Goal: Task Accomplishment & Management: Complete application form

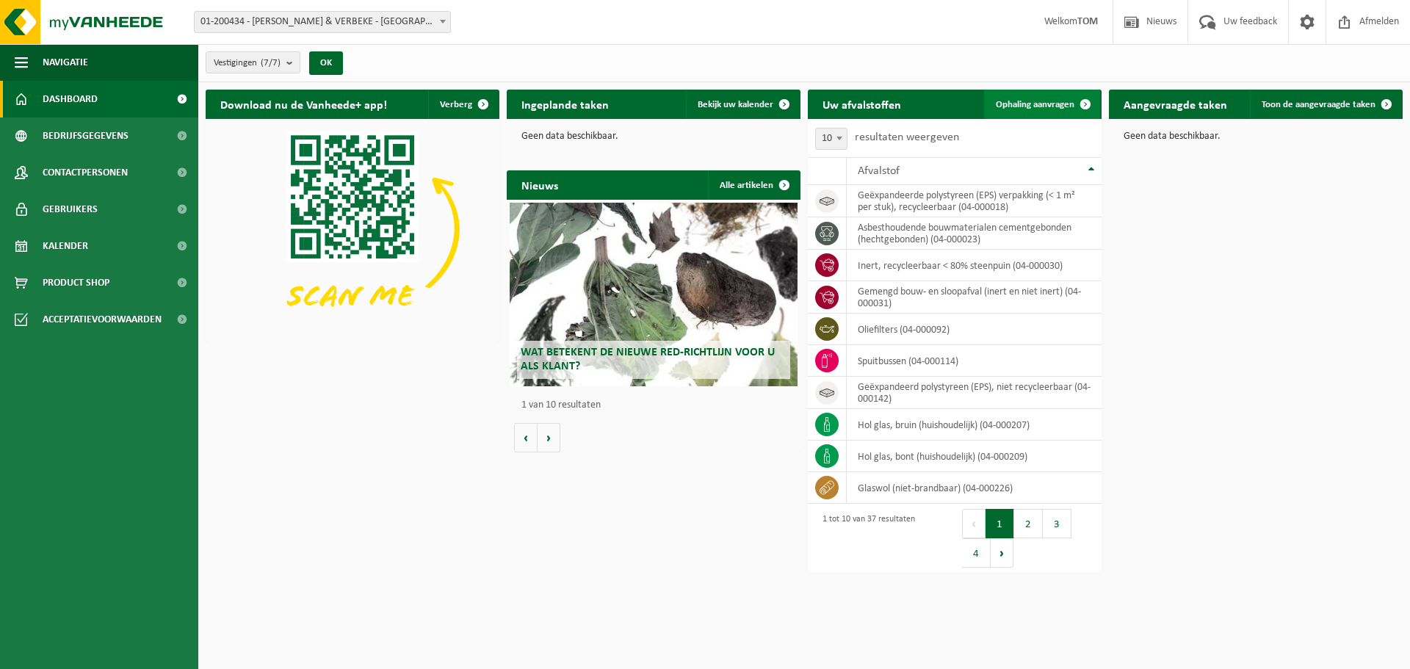
click at [1052, 103] on span "Ophaling aanvragen" at bounding box center [1035, 105] width 79 height 10
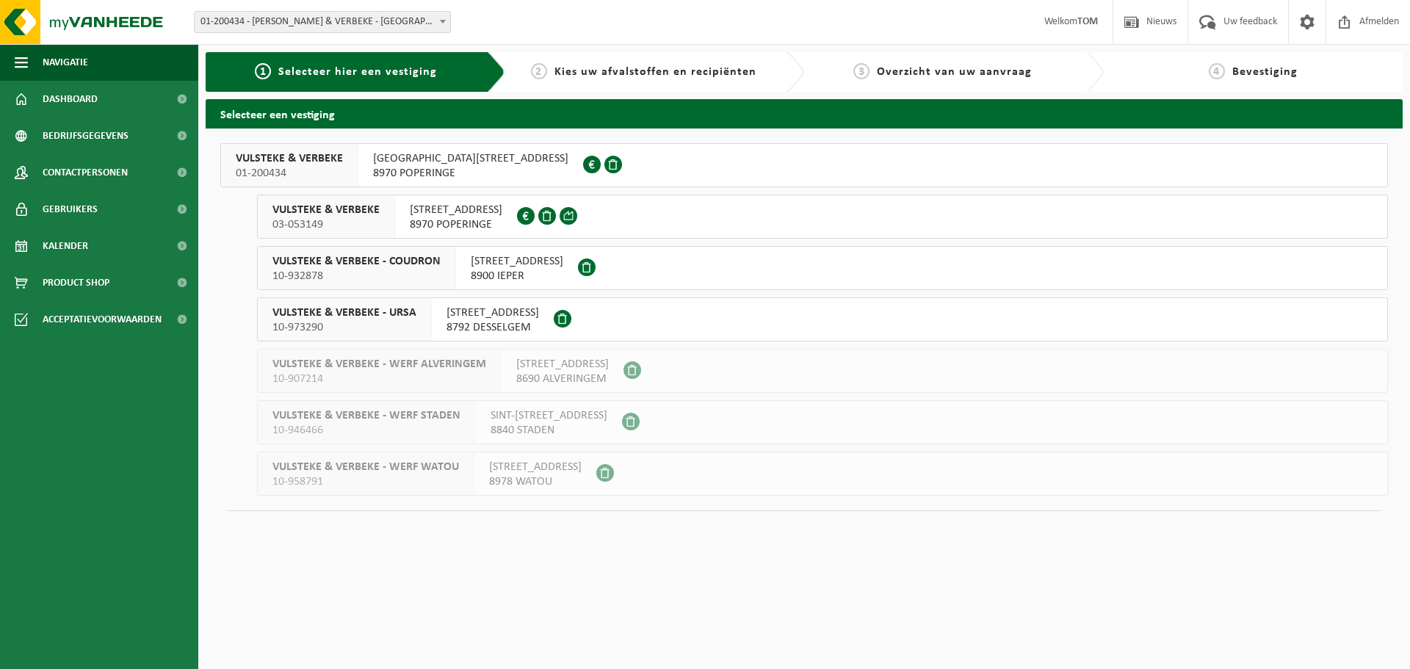
click at [281, 172] on span "01-200434" at bounding box center [289, 173] width 107 height 15
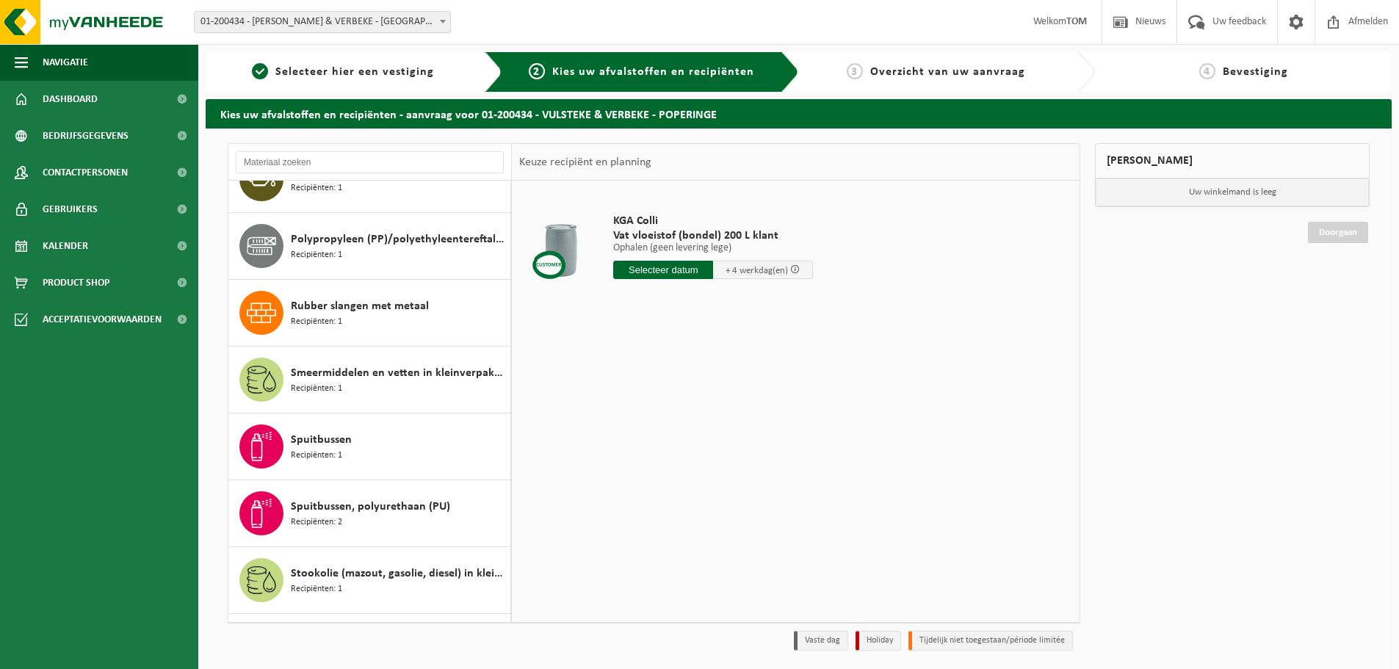
scroll to position [1395, 0]
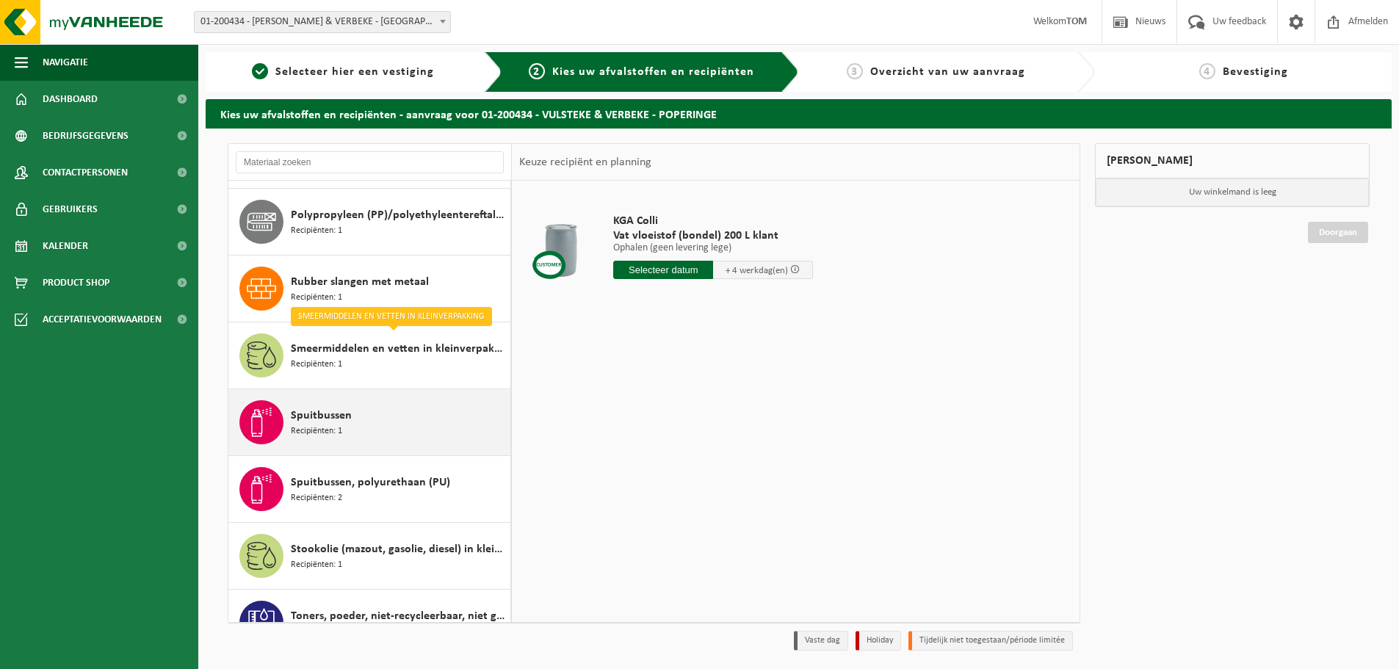
click at [350, 416] on div "Spuitbussen Recipiënten: 1" at bounding box center [399, 422] width 216 height 44
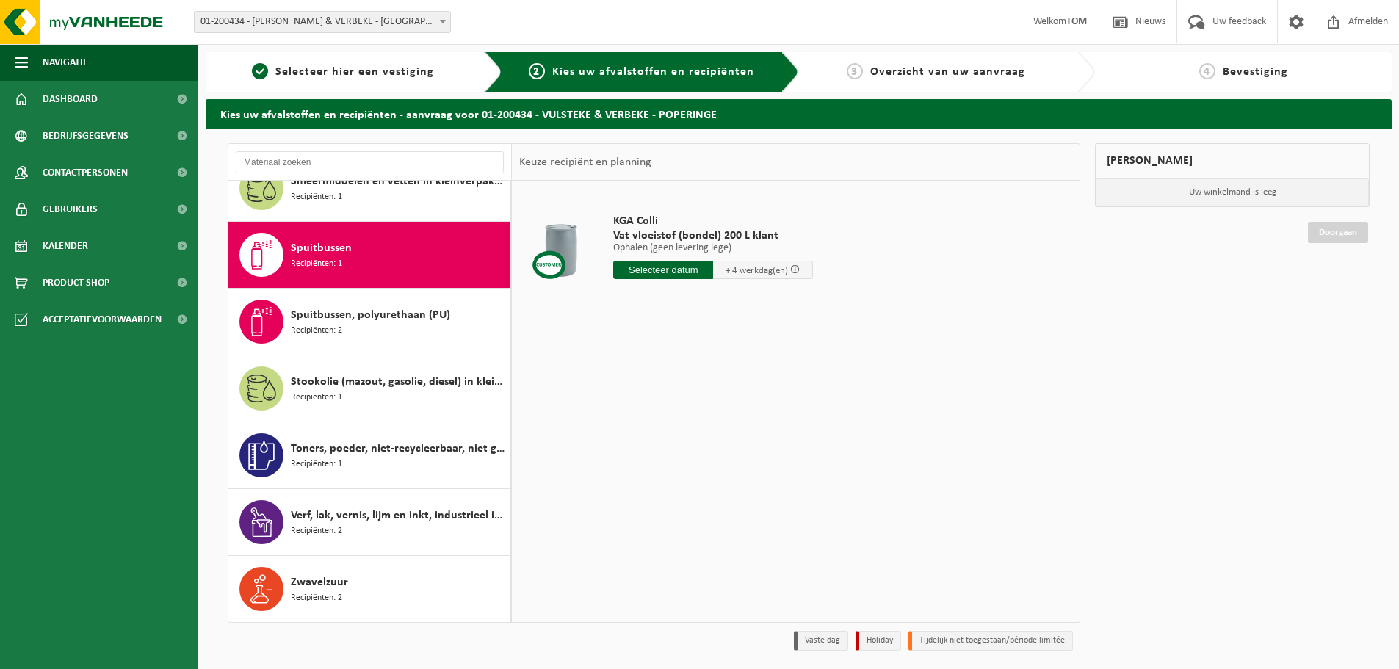
scroll to position [1562, 0]
click at [658, 269] on input "text" at bounding box center [679, 270] width 133 height 18
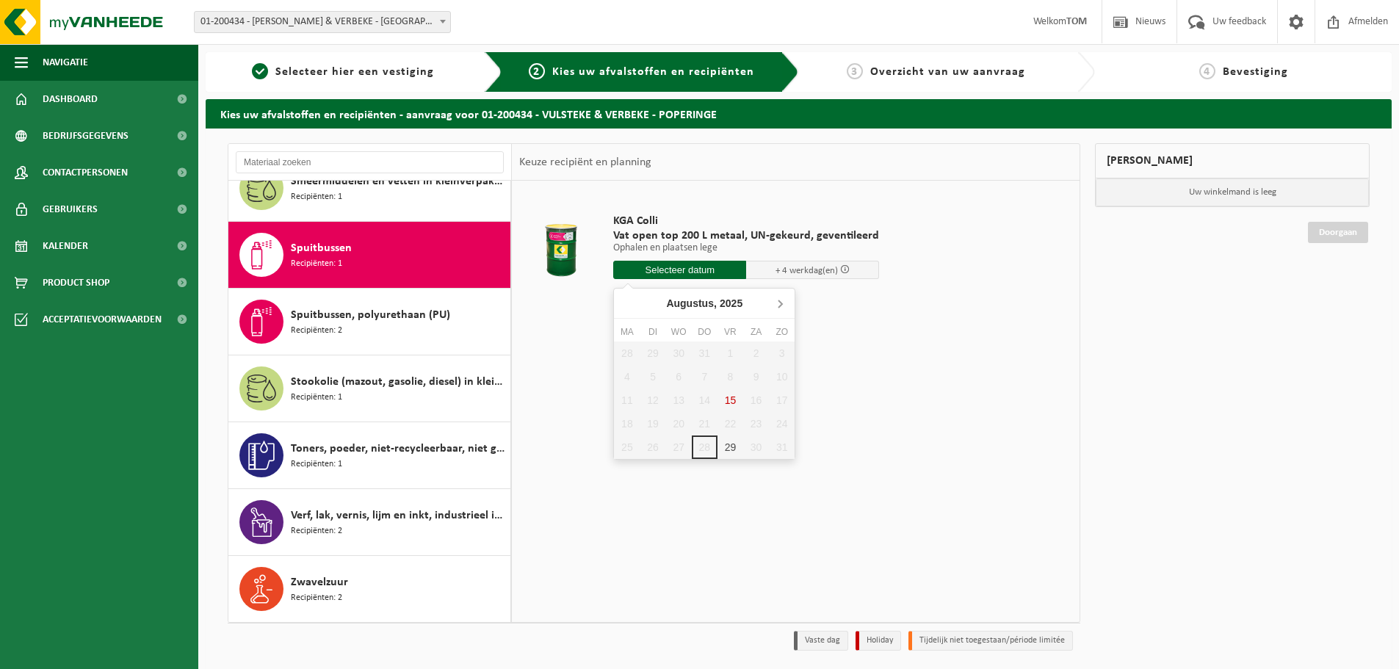
click at [775, 306] on icon at bounding box center [779, 302] width 23 height 23
click at [629, 355] on div "1" at bounding box center [627, 352] width 26 height 23
type input "Van 2025-09-01"
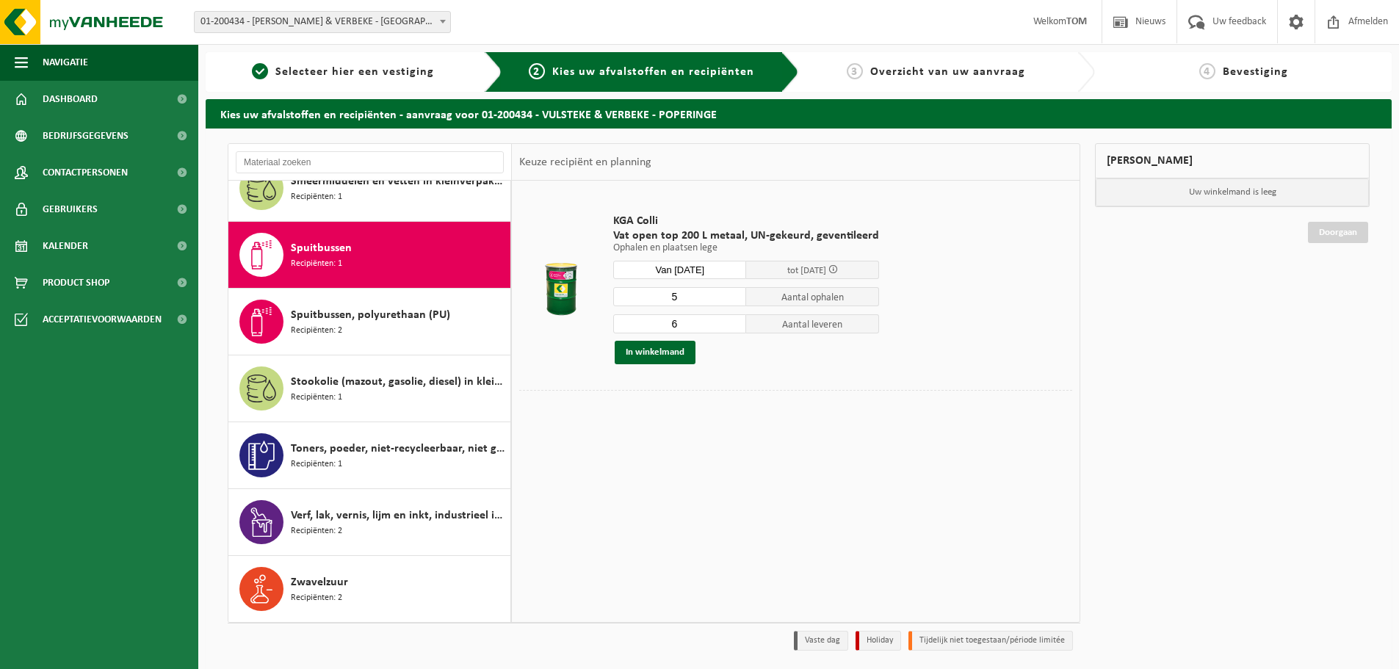
click at [730, 299] on input "5" at bounding box center [679, 296] width 133 height 19
click at [730, 299] on input "4" at bounding box center [679, 296] width 133 height 19
type input "3"
click at [730, 299] on input "3" at bounding box center [679, 296] width 133 height 19
click at [730, 325] on input "5" at bounding box center [679, 323] width 133 height 19
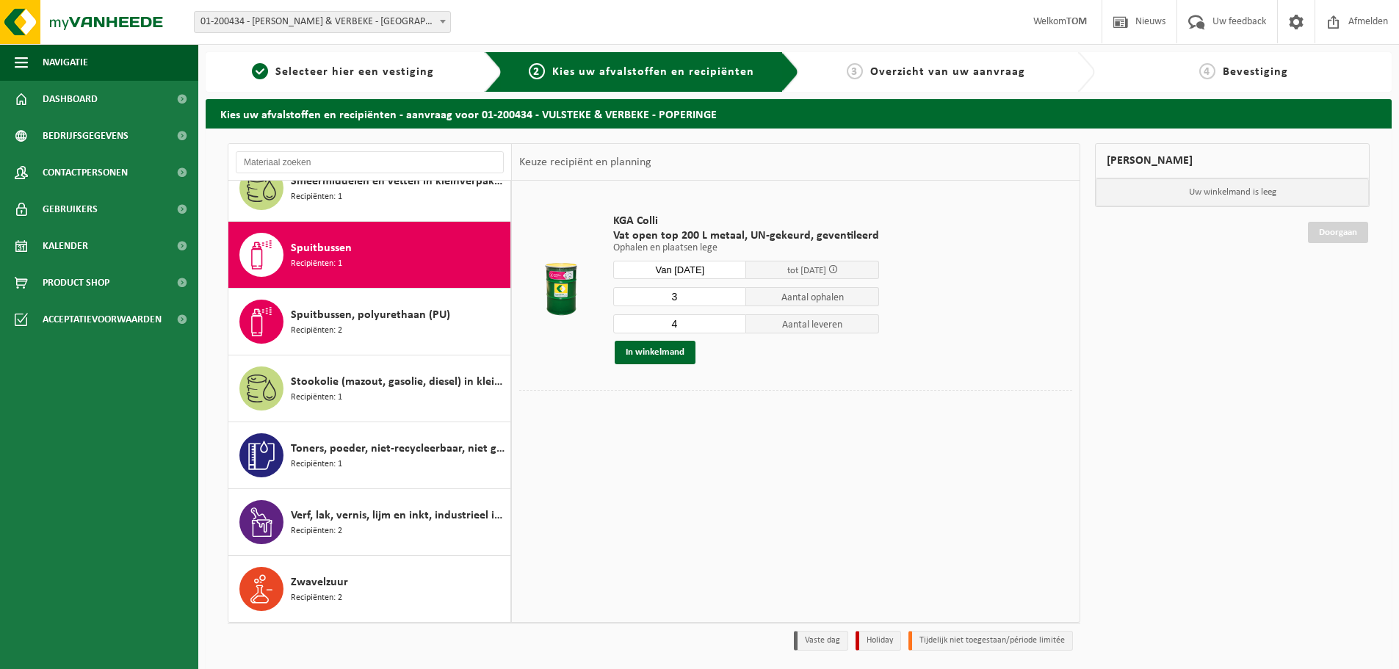
click at [730, 325] on input "4" at bounding box center [679, 323] width 133 height 19
type input "3"
click at [730, 325] on input "3" at bounding box center [679, 323] width 133 height 19
click at [642, 353] on button "In winkelmand" at bounding box center [654, 352] width 81 height 23
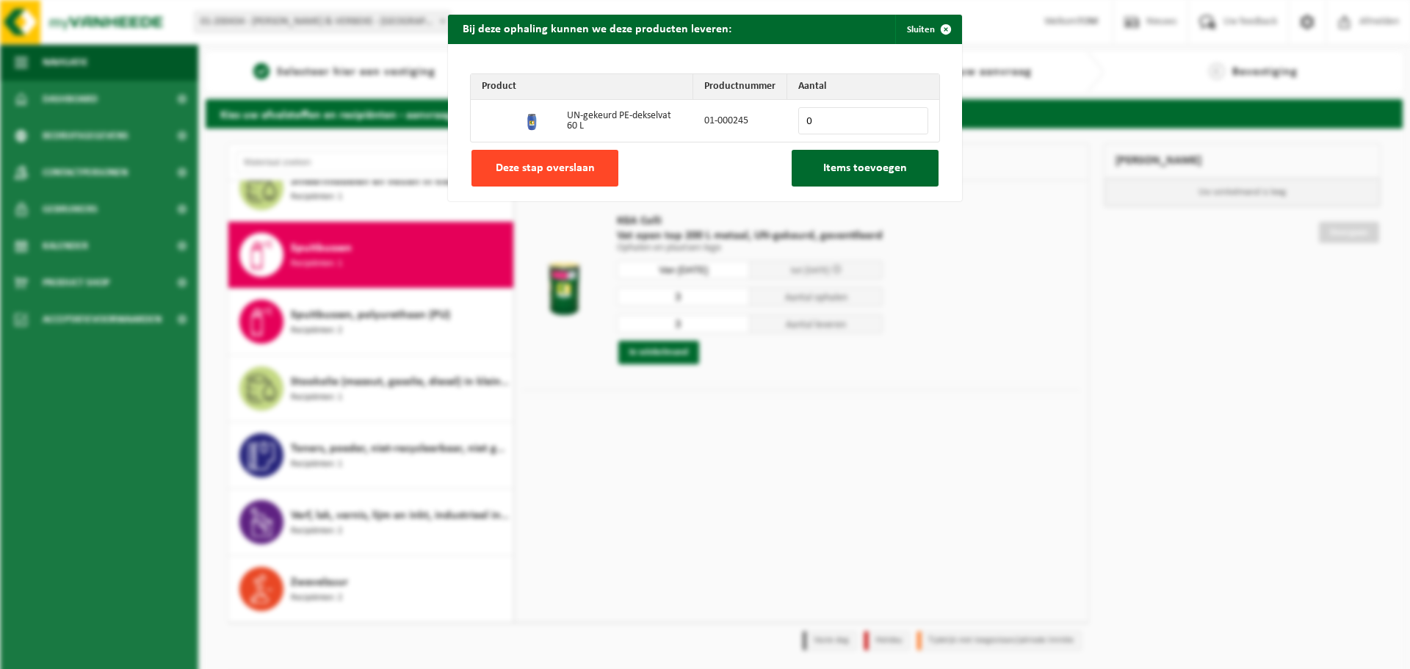
click at [557, 172] on span "Deze stap overslaan" at bounding box center [545, 168] width 99 height 12
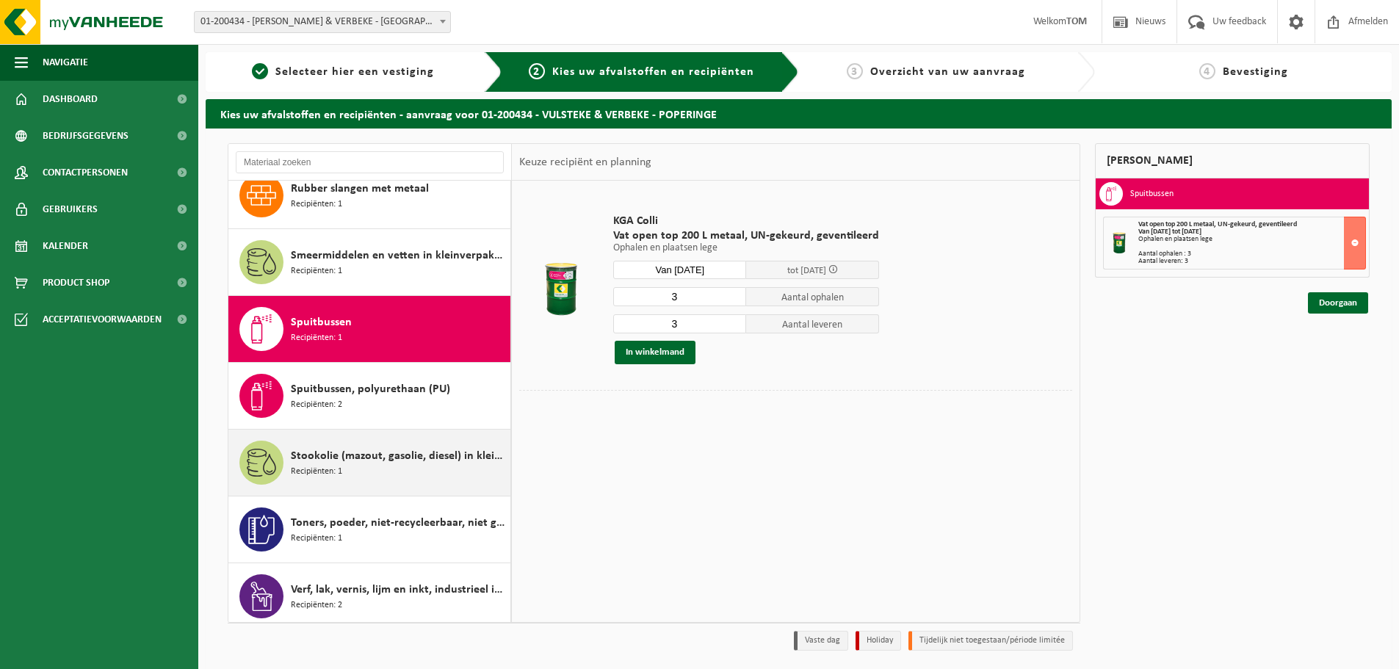
scroll to position [1489, 0]
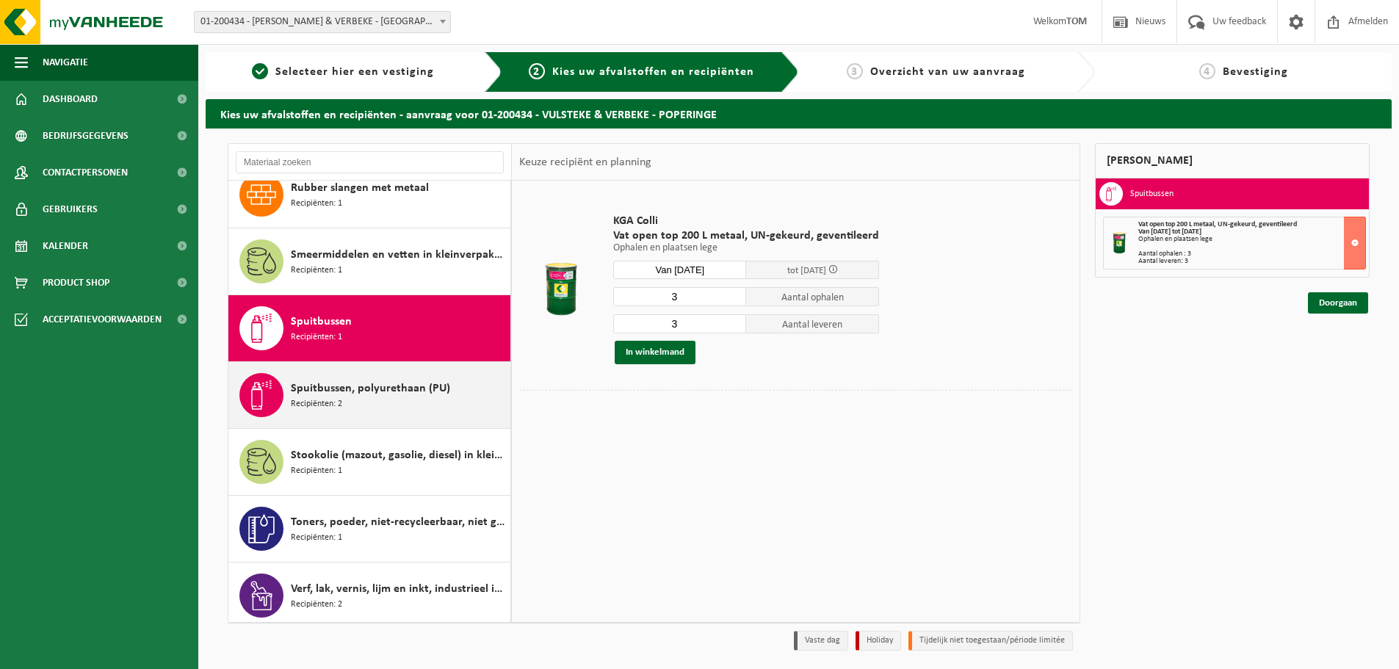
click at [425, 391] on span "Spuitbussen, polyurethaan (PU)" at bounding box center [370, 389] width 159 height 18
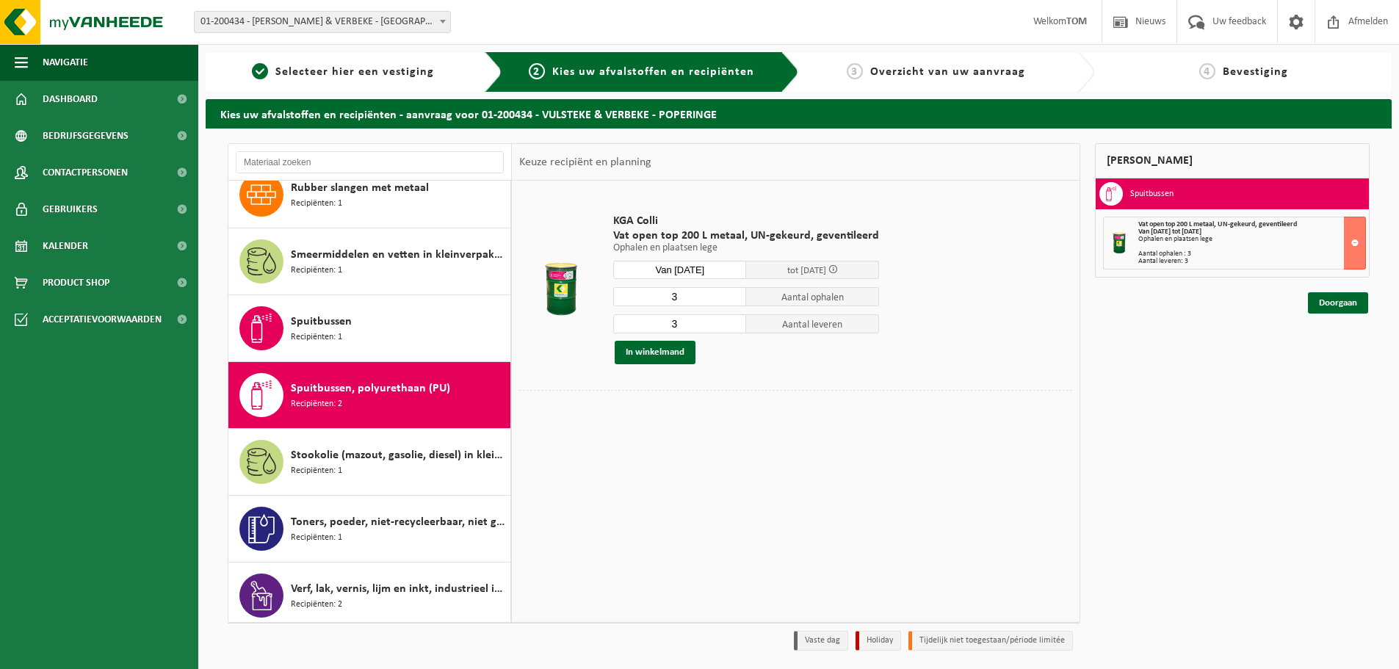
scroll to position [1562, 0]
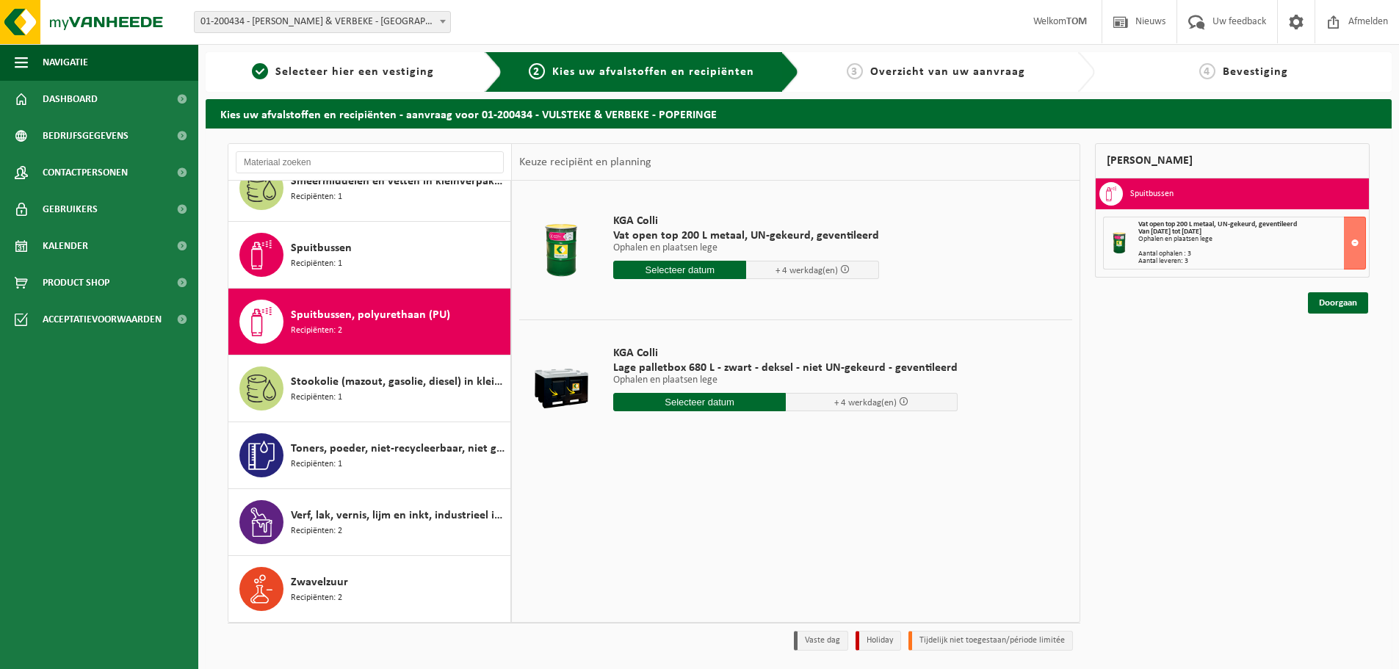
click at [684, 402] on input "text" at bounding box center [699, 402] width 173 height 18
click at [786, 443] on icon at bounding box center [779, 435] width 23 height 23
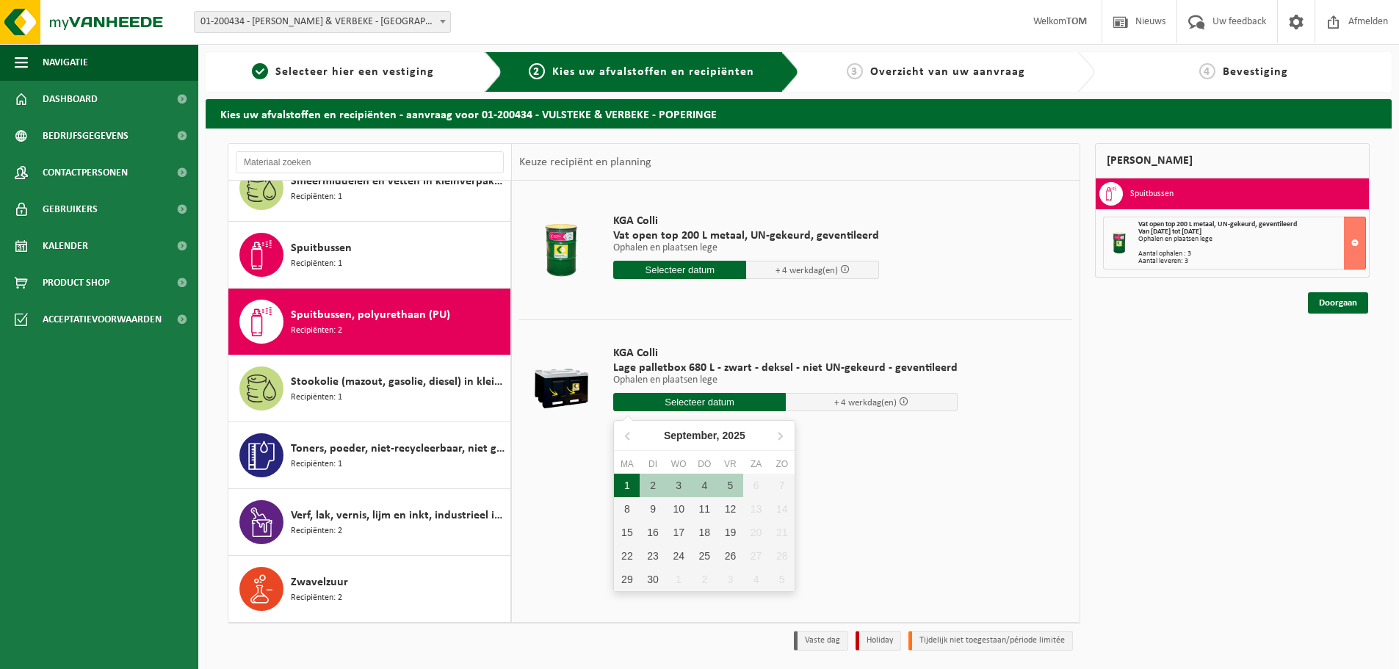
click at [633, 484] on div "1" at bounding box center [627, 485] width 26 height 23
type input "Van 2025-09-01"
type input "2025-09-01"
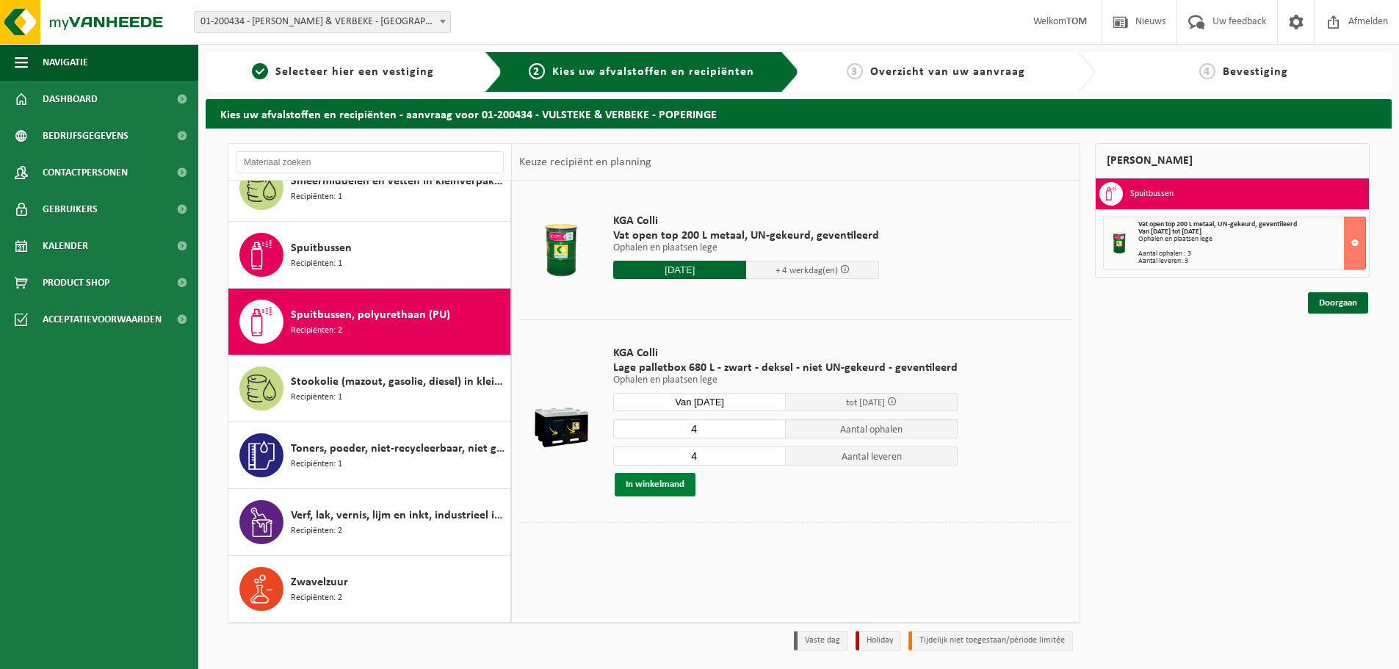
click at [637, 479] on button "In winkelmand" at bounding box center [654, 484] width 81 height 23
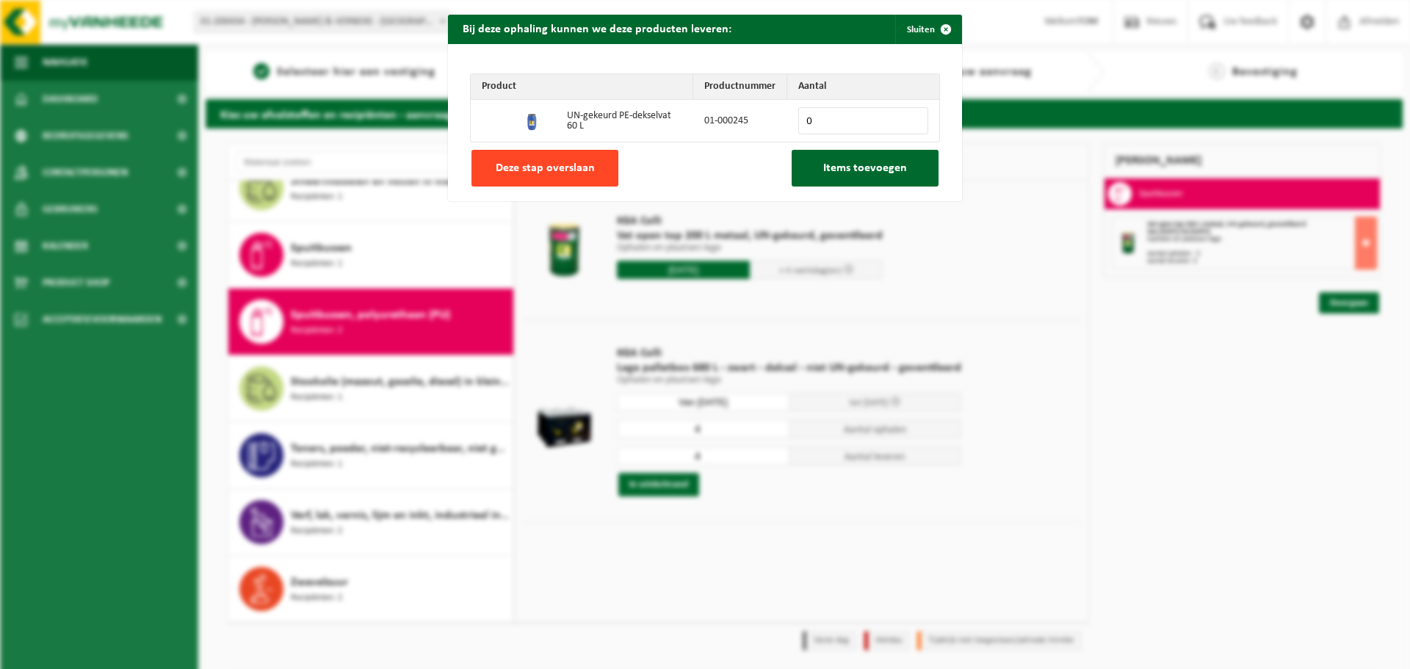
click at [571, 168] on span "Deze stap overslaan" at bounding box center [545, 168] width 99 height 12
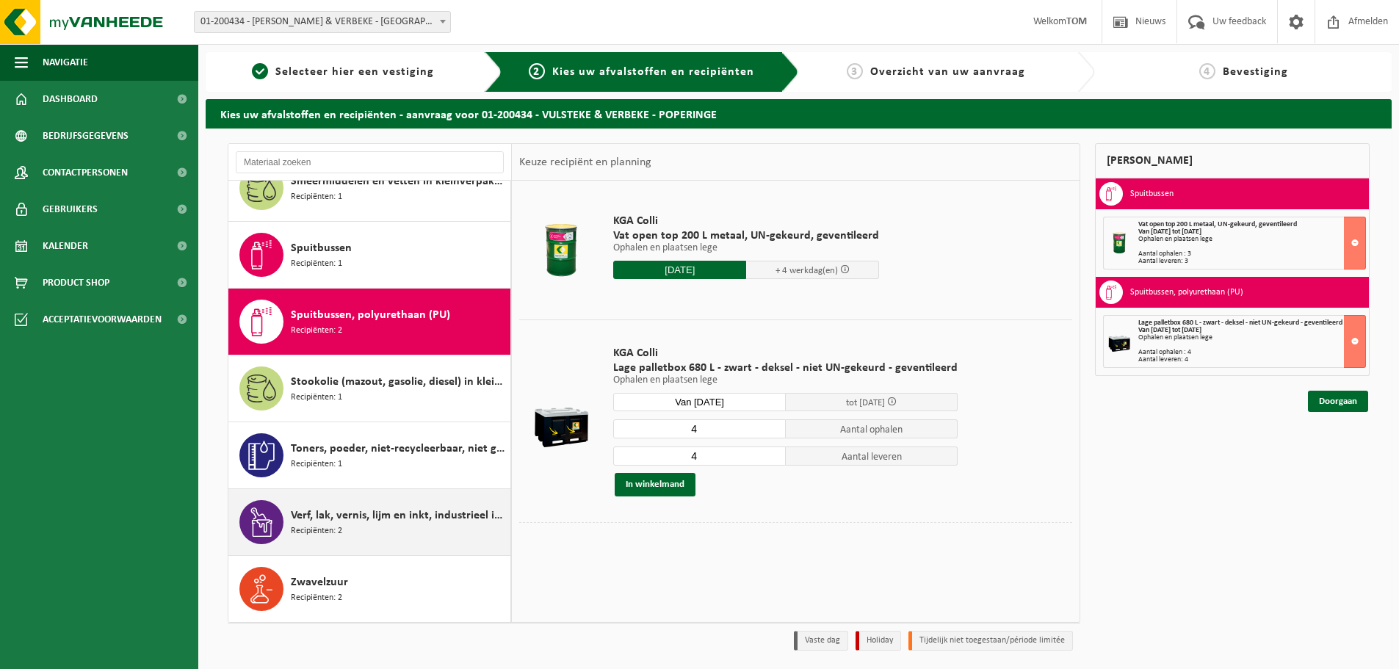
click at [383, 522] on span "Verf, lak, vernis, lijm en inkt, industrieel in kleinverpakking" at bounding box center [399, 516] width 216 height 18
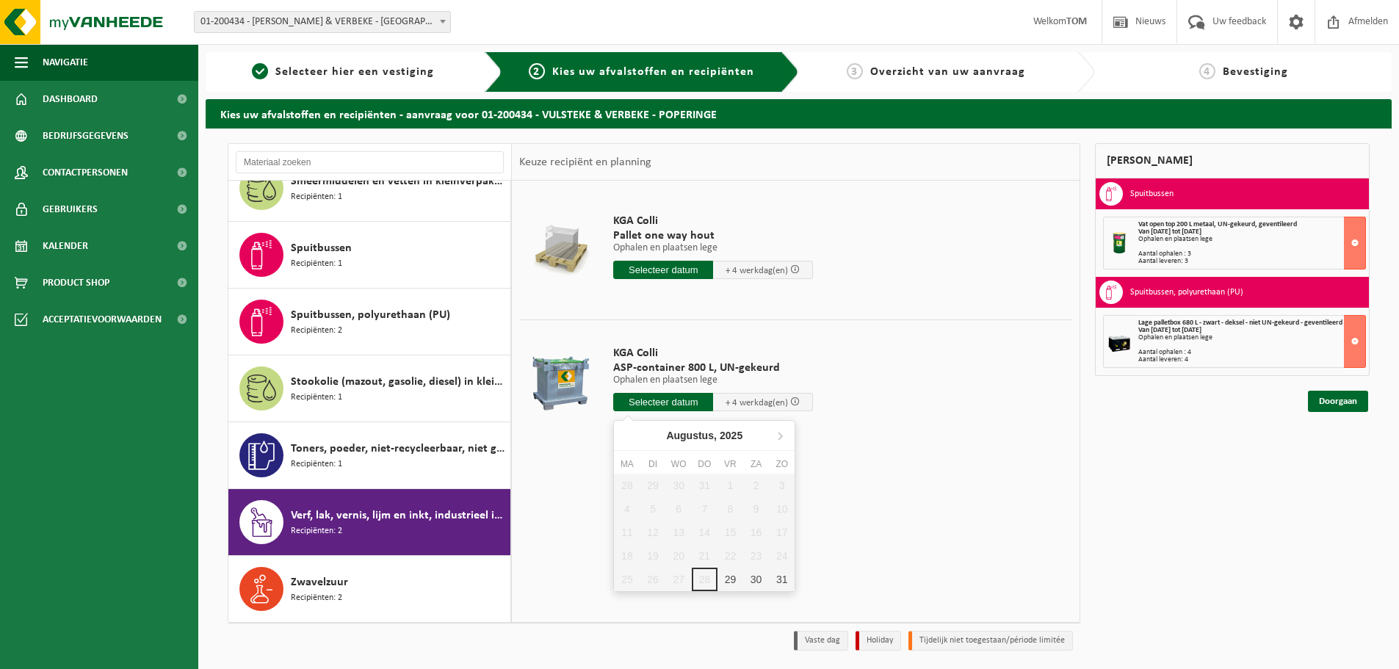
click at [648, 400] on input "text" at bounding box center [663, 402] width 100 height 18
click at [777, 435] on icon at bounding box center [779, 435] width 23 height 23
click at [633, 481] on div "1" at bounding box center [627, 485] width 26 height 23
type input "Van 2025-09-01"
type input "2025-09-01"
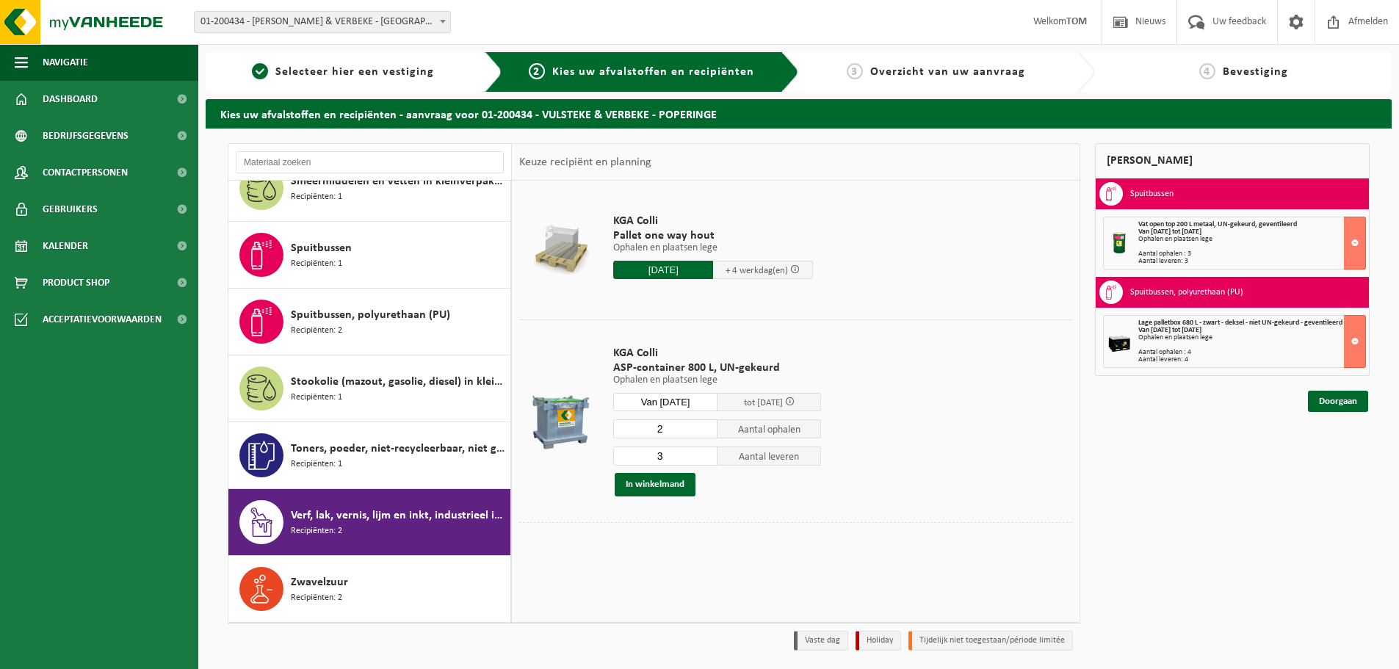
type input "2"
click at [709, 433] on input "2" at bounding box center [665, 428] width 104 height 19
type input "2"
click at [704, 460] on input "2" at bounding box center [665, 455] width 104 height 19
click at [668, 484] on button "In winkelmand" at bounding box center [654, 484] width 81 height 23
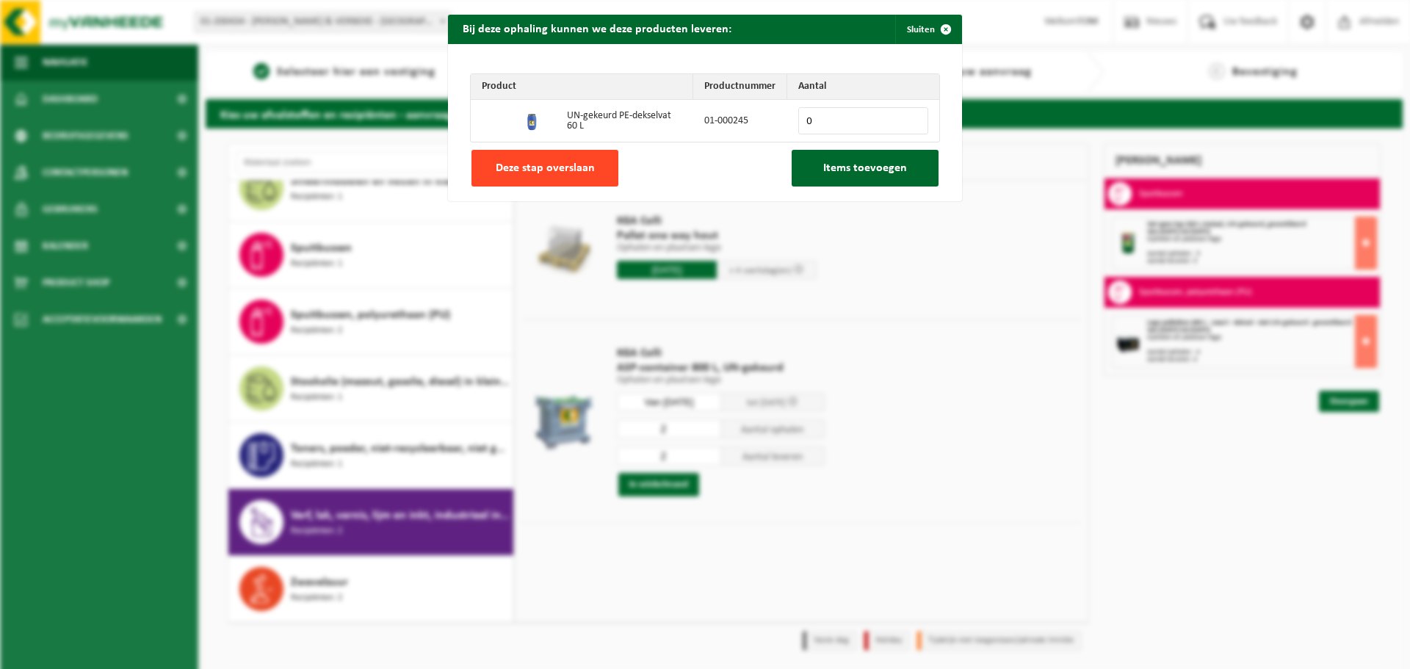
click at [542, 173] on span "Deze stap overslaan" at bounding box center [545, 168] width 99 height 12
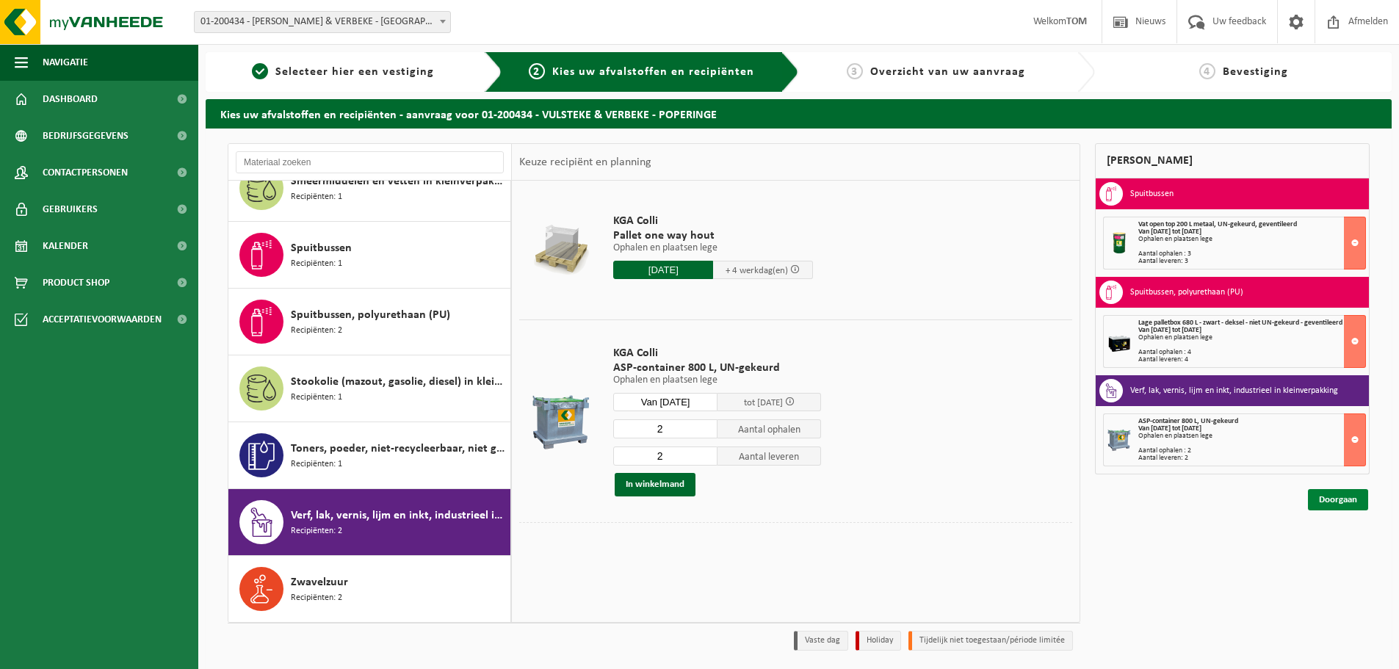
click at [1325, 499] on link "Doorgaan" at bounding box center [1338, 499] width 60 height 21
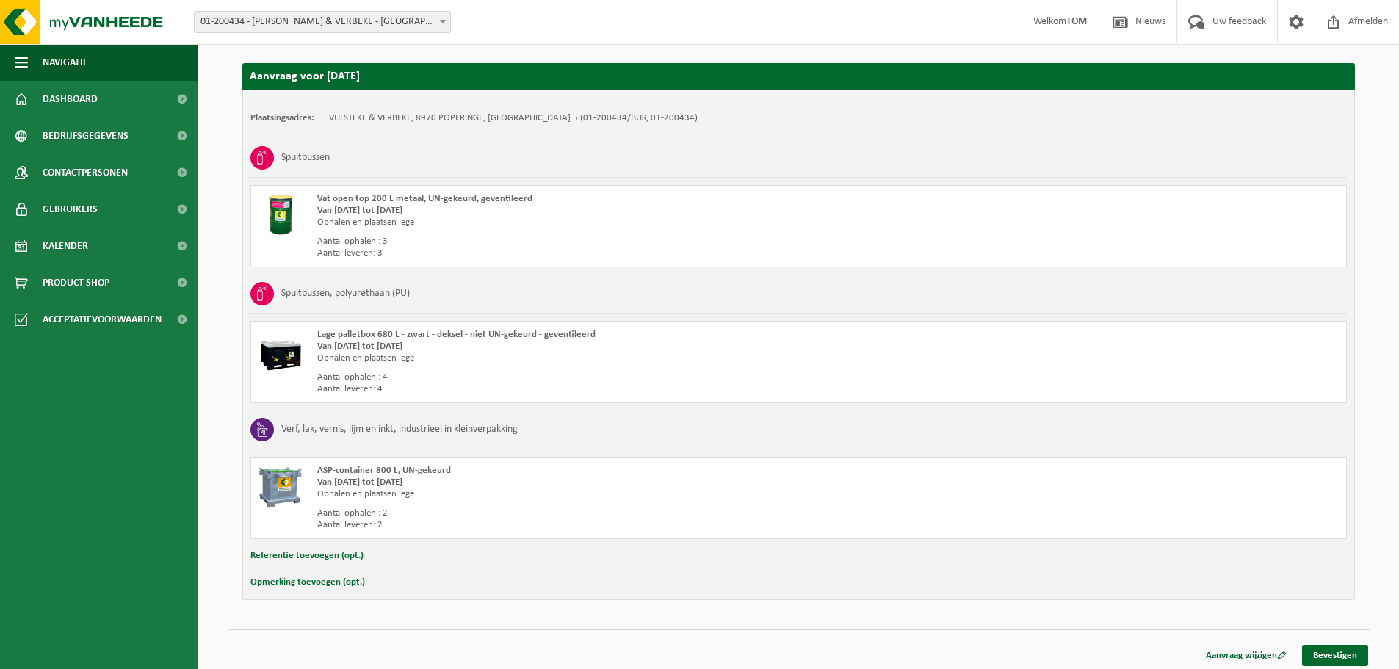
scroll to position [244, 0]
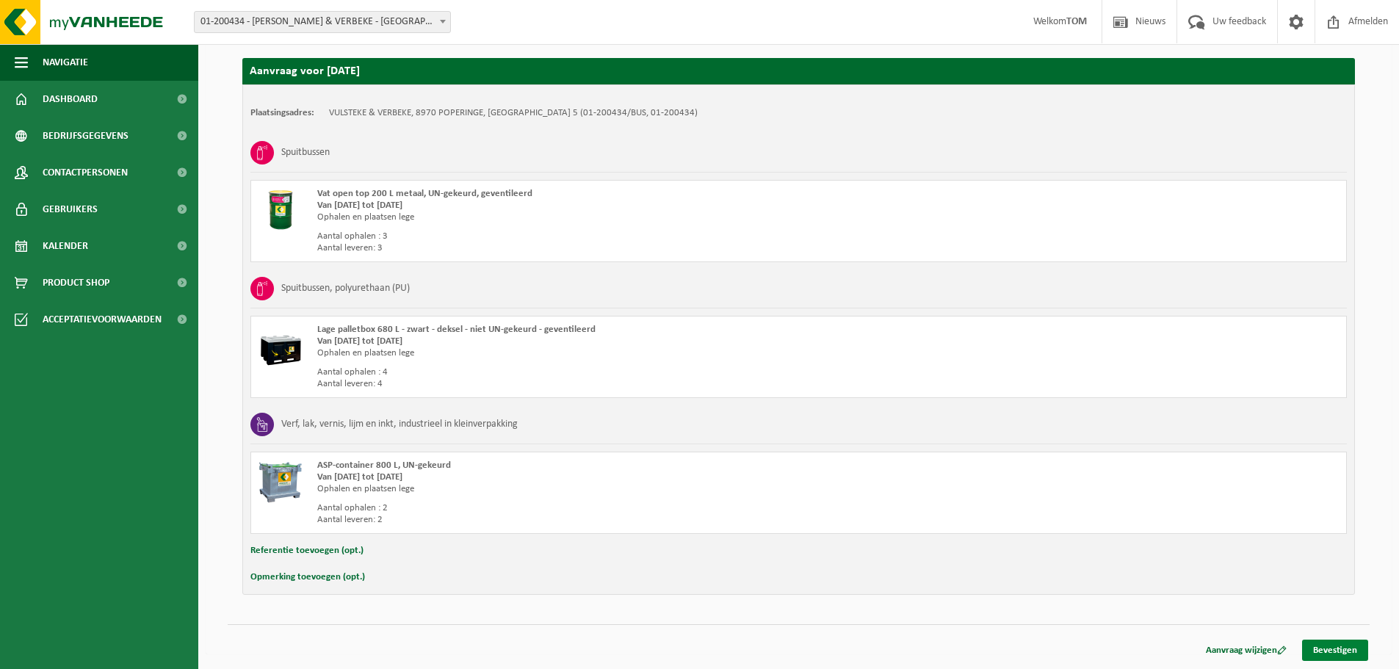
click at [1316, 648] on link "Bevestigen" at bounding box center [1335, 649] width 66 height 21
